Goal: Information Seeking & Learning: Learn about a topic

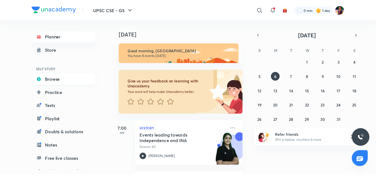
scroll to position [61, 0]
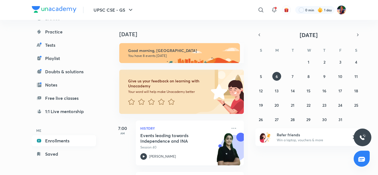
click at [50, 141] on link "Enrollments" at bounding box center [64, 140] width 64 height 11
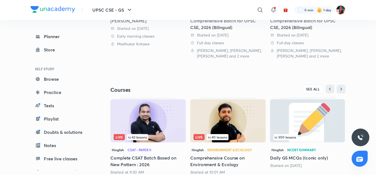
scroll to position [194, 0]
click at [311, 89] on span "SEE ALL" at bounding box center [313, 89] width 14 height 4
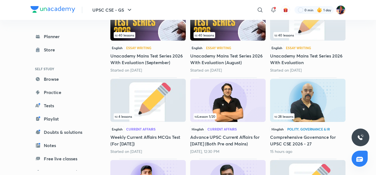
scroll to position [437, 0]
click at [305, 96] on img at bounding box center [307, 100] width 75 height 43
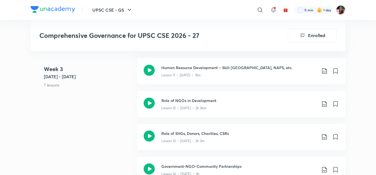
scroll to position [714, 0]
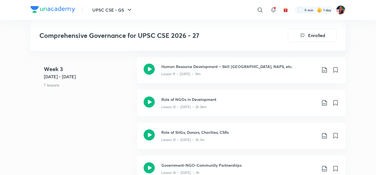
click at [368, 54] on div "UPSC CSE - GS ​ 0 min 1 day Comprehensive Governance for UPSC CSE 2026 - 27 Enr…" at bounding box center [188, 166] width 376 height 1760
click at [149, 67] on icon at bounding box center [148, 69] width 11 height 11
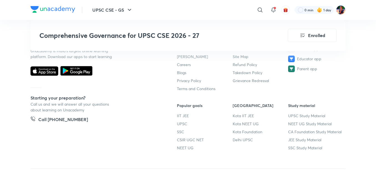
scroll to position [1584, 0]
